Goal: Check status

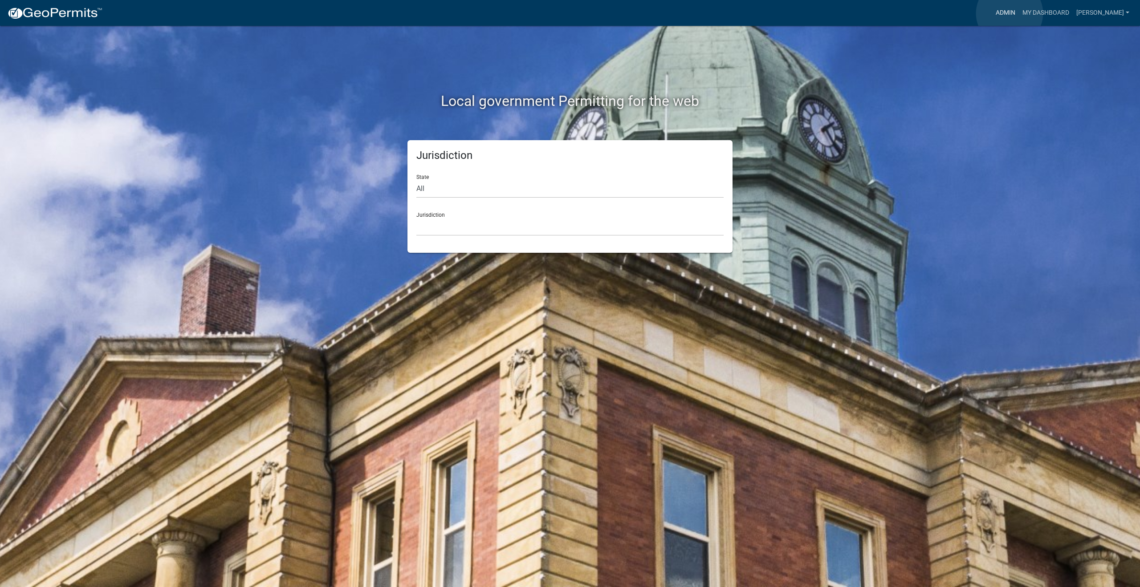
click at [1009, 13] on link "Admin" at bounding box center [1005, 12] width 27 height 17
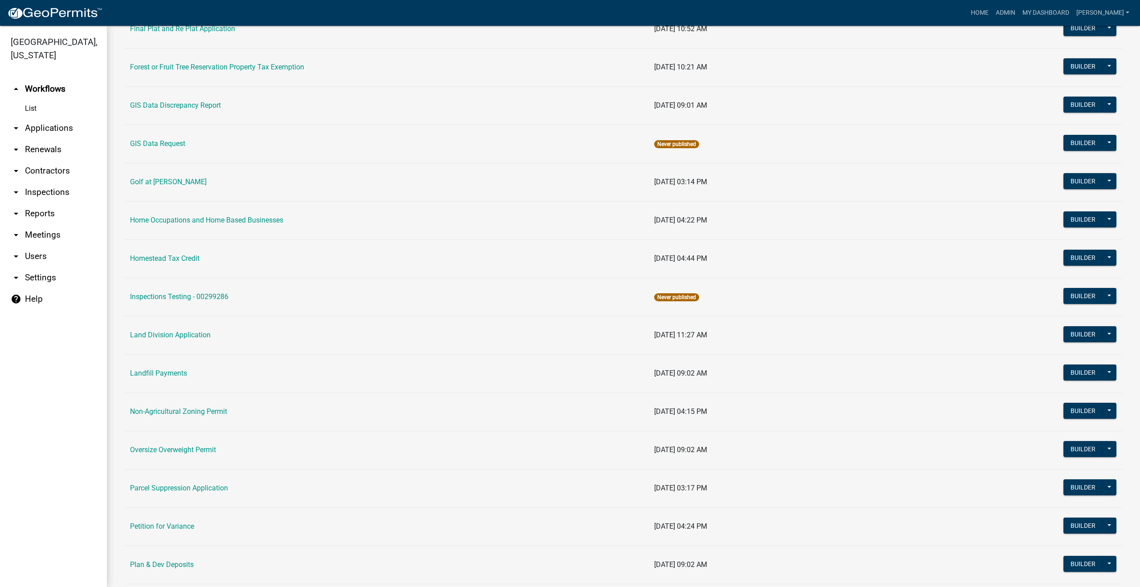
scroll to position [490, 0]
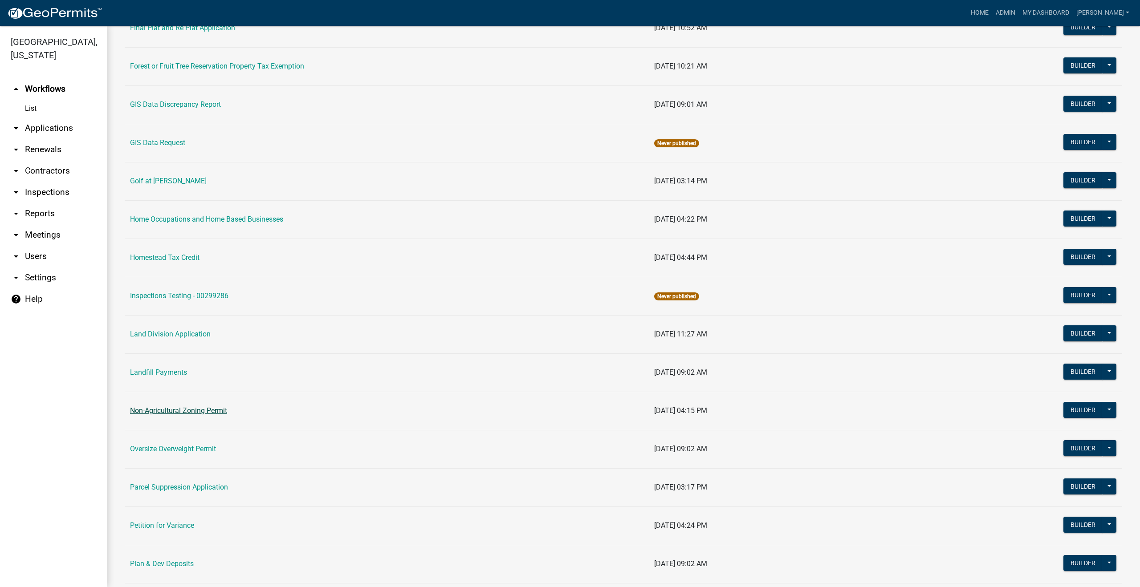
click at [187, 412] on link "Non-Agricultural Zoning Permit" at bounding box center [178, 411] width 97 height 8
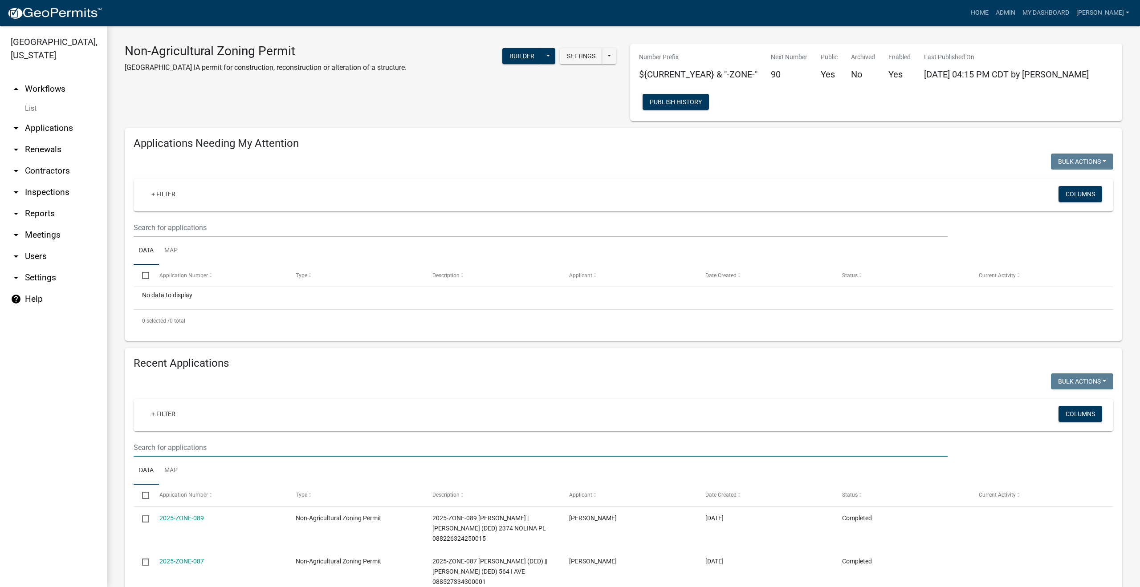
click at [181, 440] on input "text" at bounding box center [541, 448] width 814 height 18
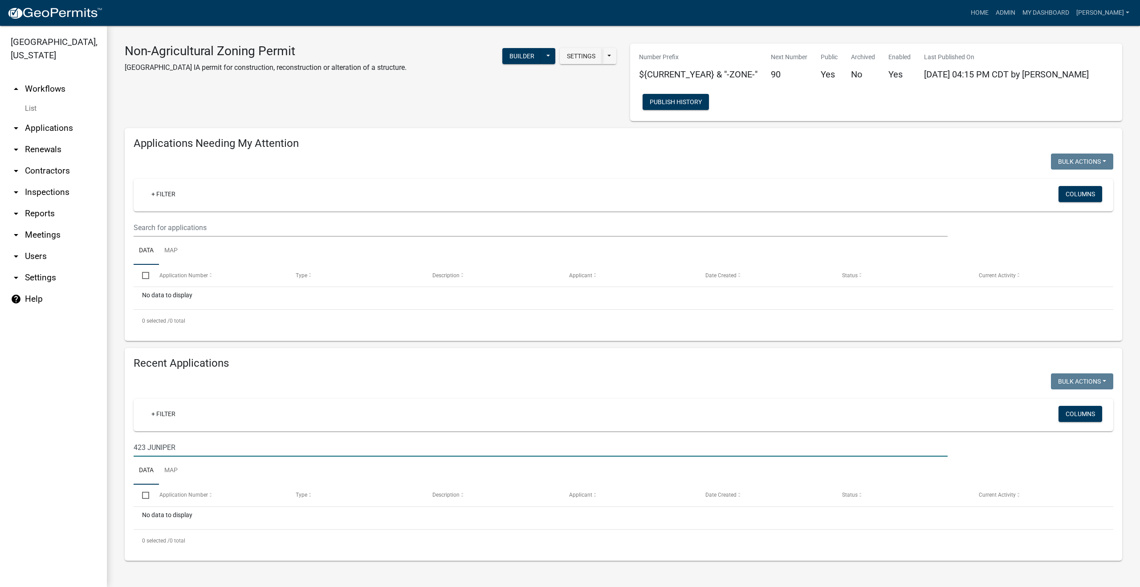
type input "423 JUNIPER"
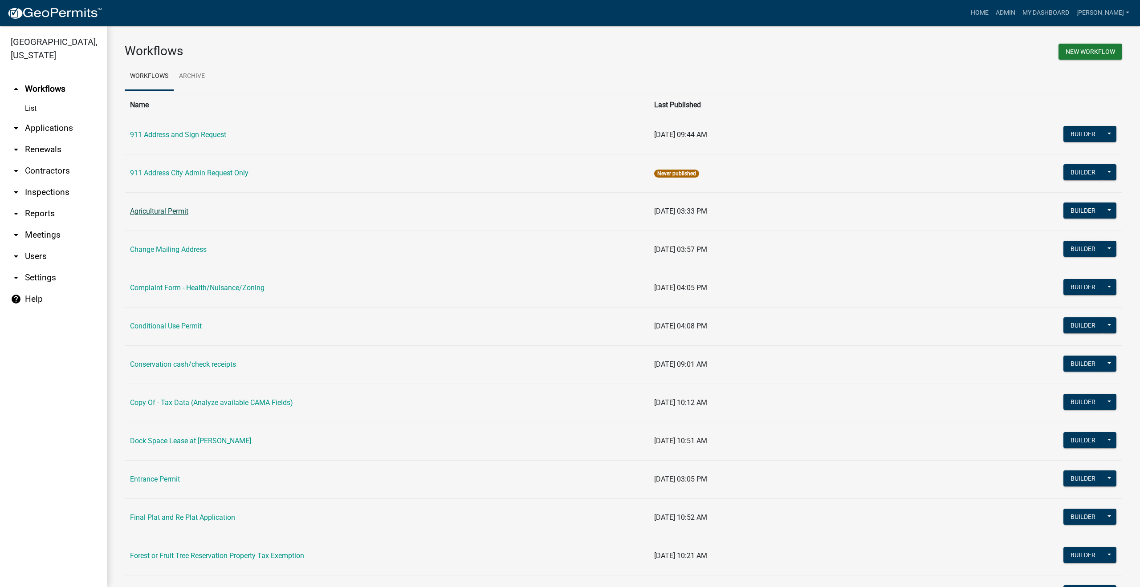
click at [185, 213] on link "Agricultural Permit" at bounding box center [159, 211] width 58 height 8
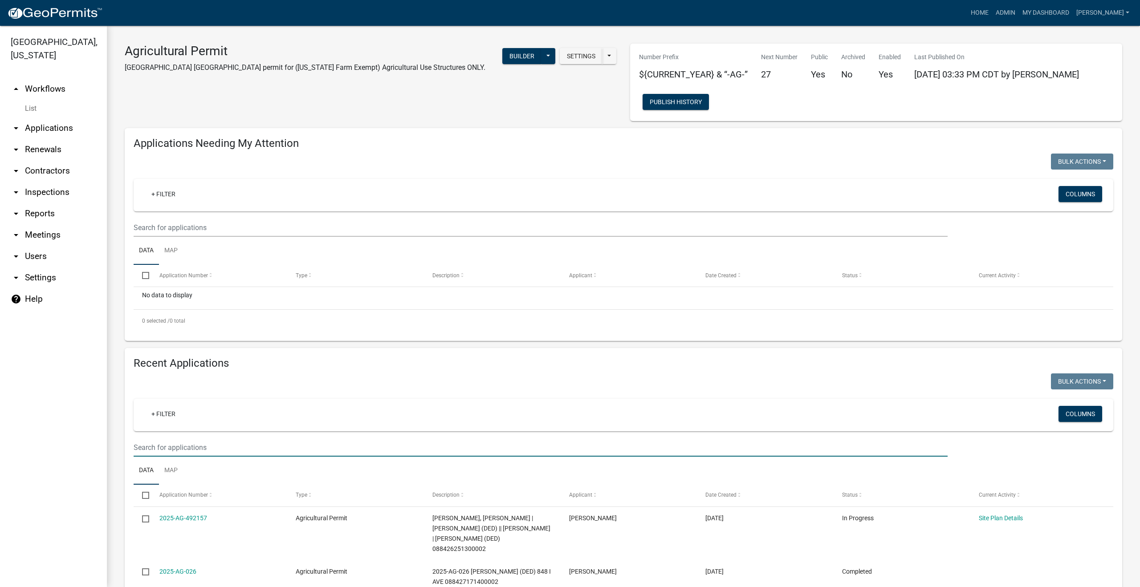
click at [190, 443] on input "text" at bounding box center [541, 448] width 814 height 18
type input "423 JUNIPER"
